Goal: Entertainment & Leisure: Consume media (video, audio)

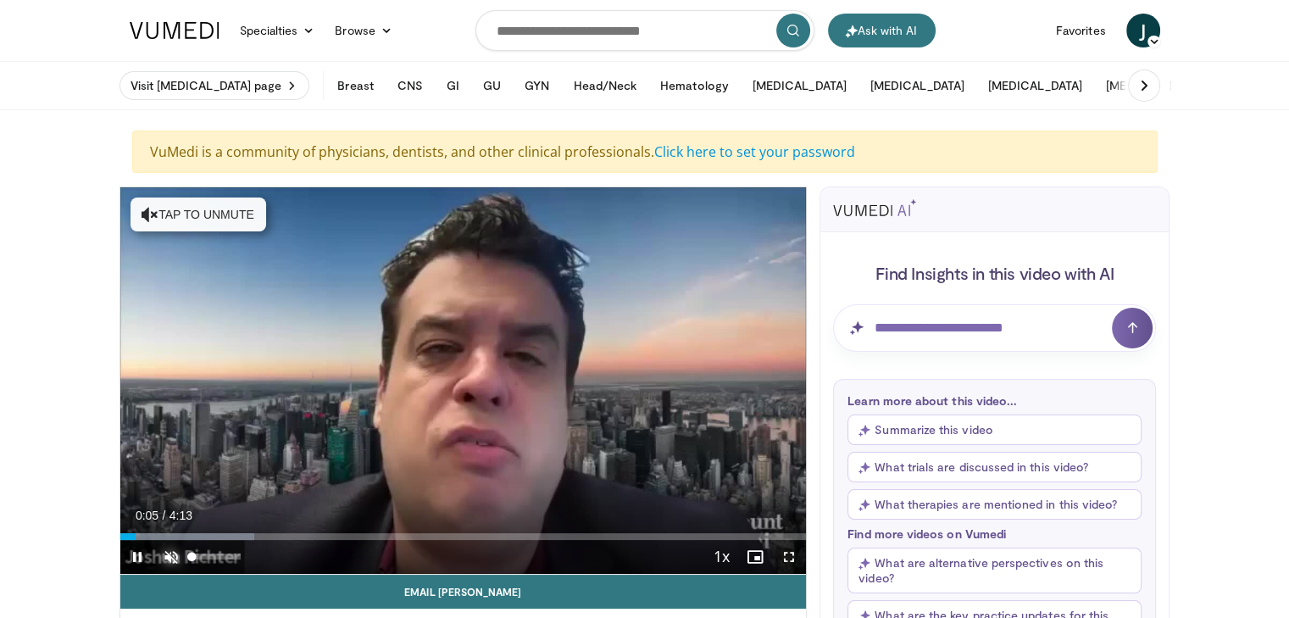
click at [173, 557] on span "Video Player" at bounding box center [171, 557] width 34 height 34
click at [225, 452] on div "10 seconds Tap to unmute" at bounding box center [463, 380] width 686 height 386
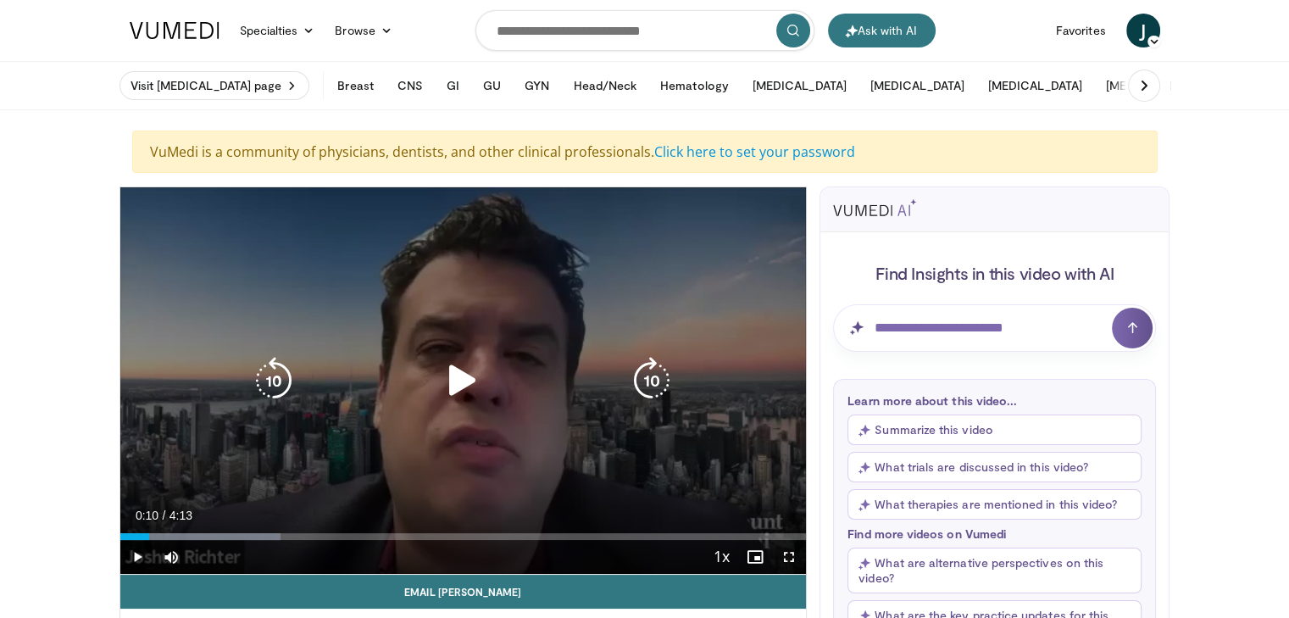
click at [461, 382] on icon "Video Player" at bounding box center [462, 380] width 47 height 47
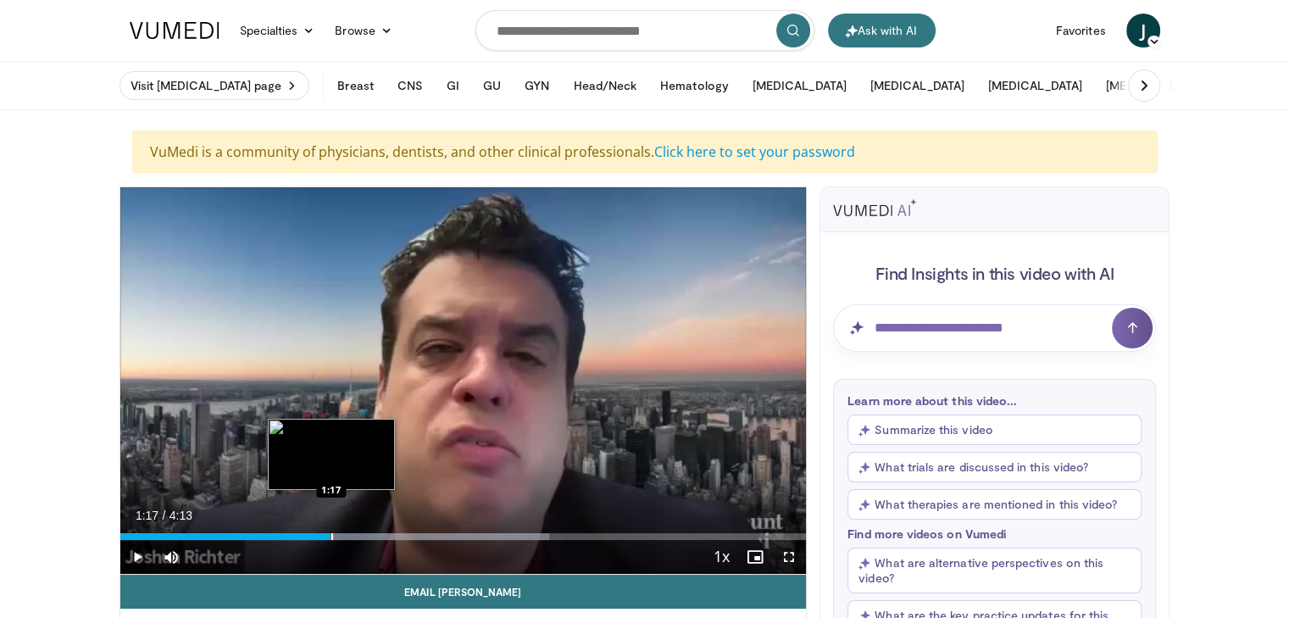
drag, startPoint x: 364, startPoint y: 538, endPoint x: 348, endPoint y: 524, distance: 21.6
click at [330, 538] on div "Loaded : 62.57% 1:17 1:17" at bounding box center [463, 536] width 686 height 7
drag, startPoint x: 329, startPoint y: 540, endPoint x: 320, endPoint y: 541, distance: 8.6
click at [320, 541] on div "Current Time 1:20 / Duration 4:13 Pause Skip Backward Skip Forward Mute 4% Load…" at bounding box center [463, 557] width 686 height 34
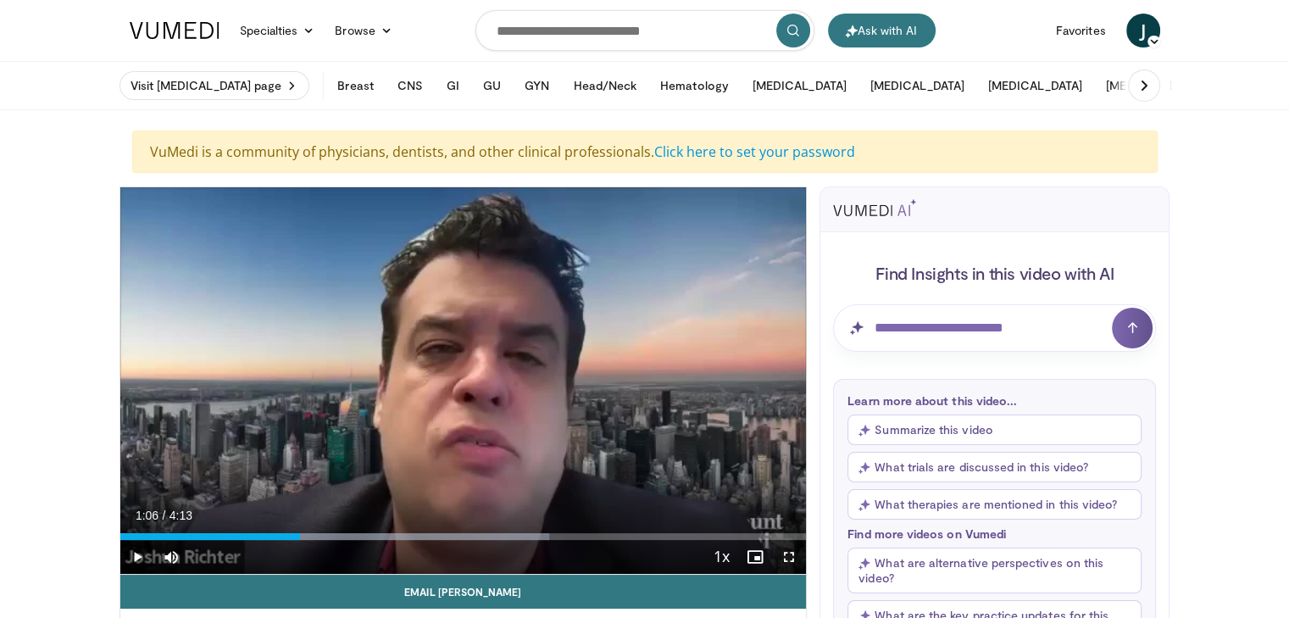
drag, startPoint x: 337, startPoint y: 536, endPoint x: 298, endPoint y: 540, distance: 39.1
click at [298, 540] on div "Current Time 1:06 / Duration 4:13 Play Skip Backward Skip Forward Mute 4% Loade…" at bounding box center [463, 557] width 686 height 34
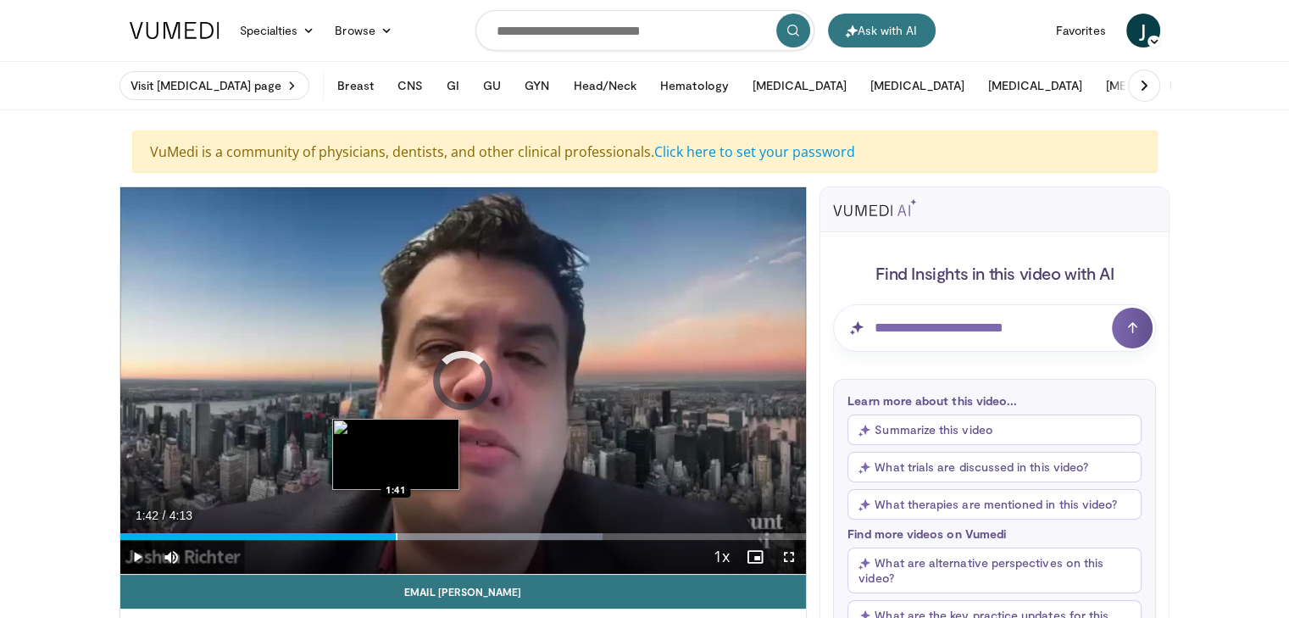
drag, startPoint x: 415, startPoint y: 536, endPoint x: 387, endPoint y: 537, distance: 28.0
click at [396, 537] on div "Progress Bar" at bounding box center [397, 536] width 2 height 7
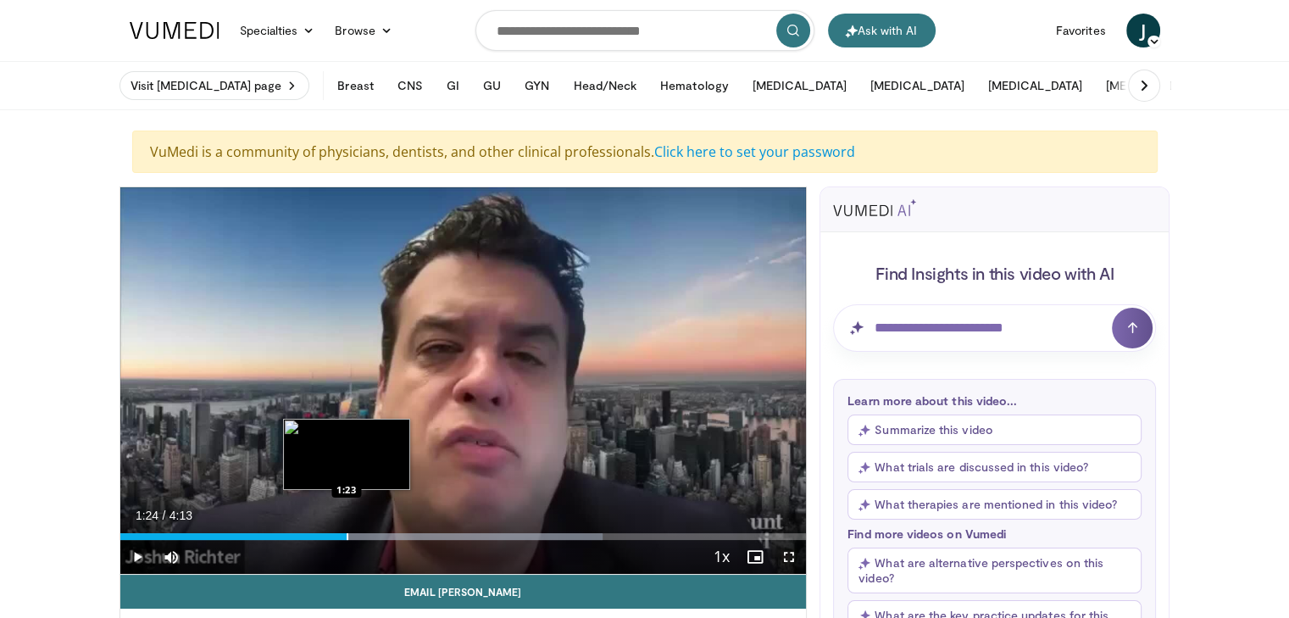
drag, startPoint x: 381, startPoint y: 531, endPoint x: 350, endPoint y: 530, distance: 31.4
click at [341, 535] on div "Loaded : 70.40% 1:24 1:23" at bounding box center [463, 536] width 686 height 7
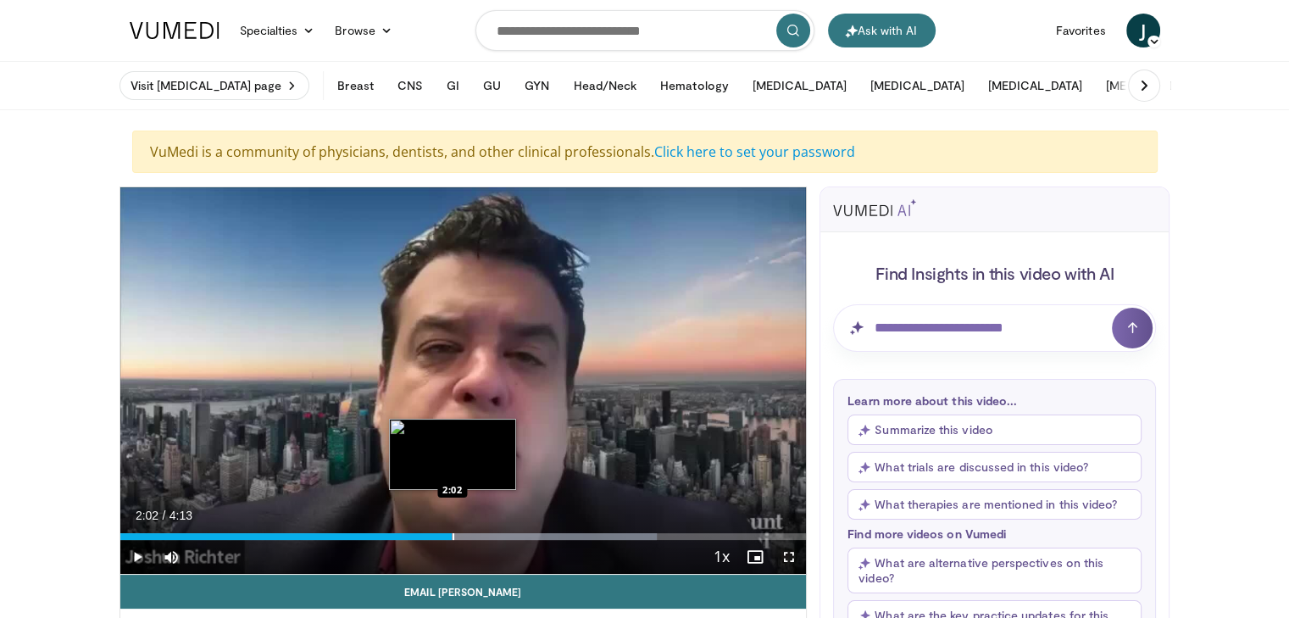
drag, startPoint x: 476, startPoint y: 535, endPoint x: 451, endPoint y: 536, distance: 25.4
click at [451, 536] on div "Loaded : 78.23% 2:02 2:02" at bounding box center [463, 536] width 686 height 7
drag, startPoint x: 449, startPoint y: 531, endPoint x: 418, endPoint y: 536, distance: 31.8
click at [418, 536] on div "Loaded : 78.23% 1:52 1:52" at bounding box center [463, 532] width 686 height 16
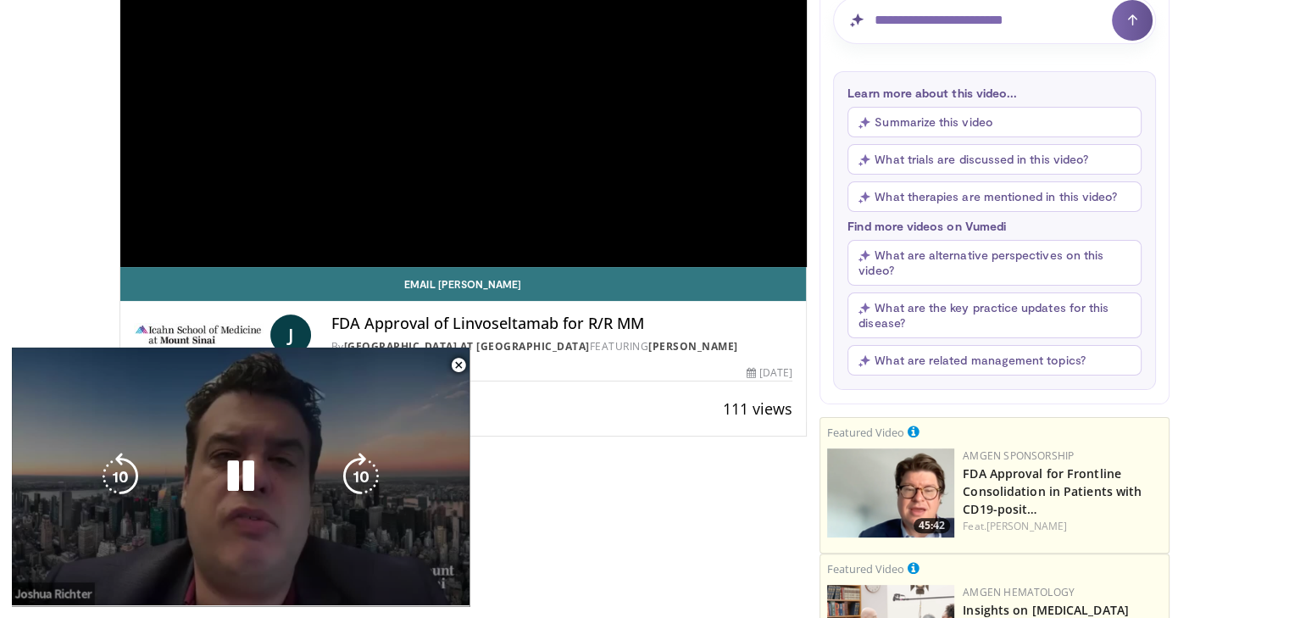
scroll to position [318, 0]
